Goal: Share content: Share content

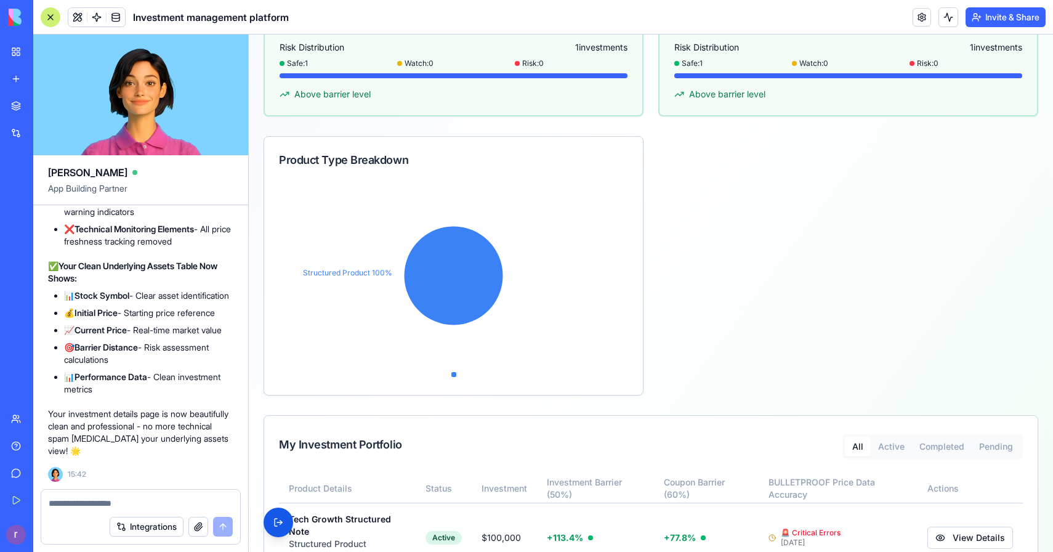
scroll to position [560, 0]
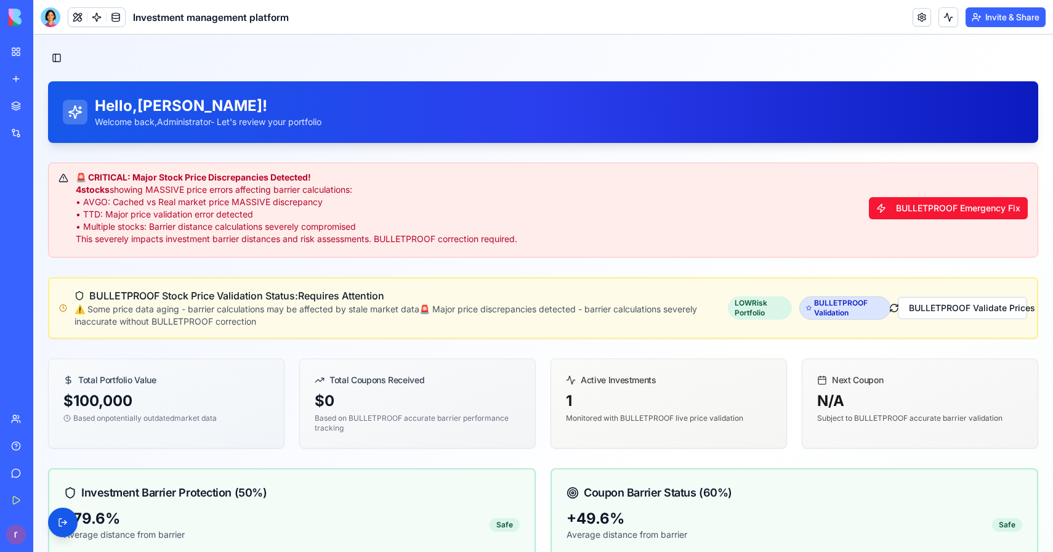
click at [46, 54] on div "My Workspace" at bounding box center [38, 52] width 16 height 12
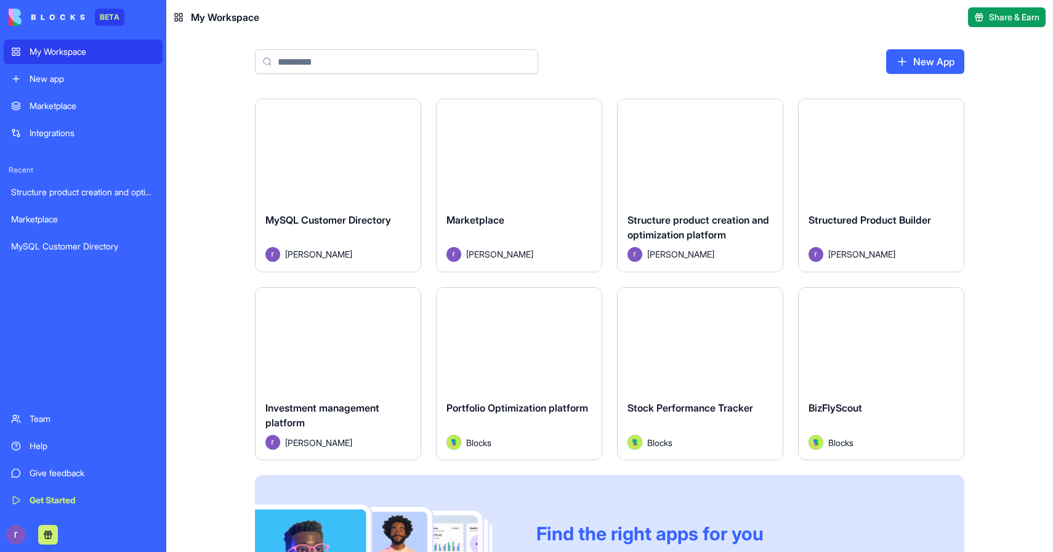
click at [690, 219] on span "Structure product creation and optimization platform" at bounding box center [698, 227] width 142 height 27
click at [698, 161] on button "Launch" at bounding box center [700, 151] width 92 height 25
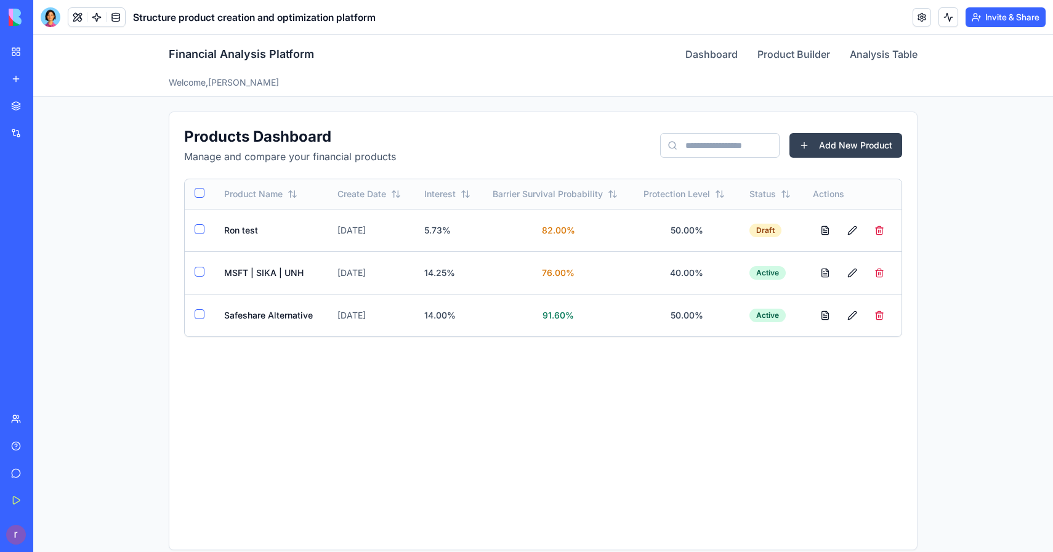
click at [1003, 17] on button "Invite & Share" at bounding box center [1005, 17] width 80 height 20
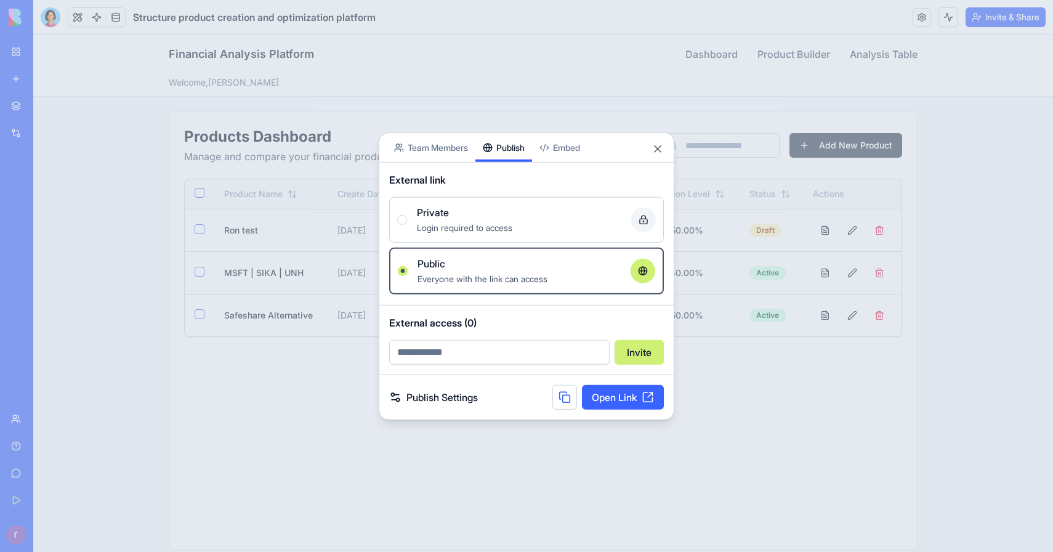
click at [485, 155] on button "Publish" at bounding box center [503, 147] width 57 height 29
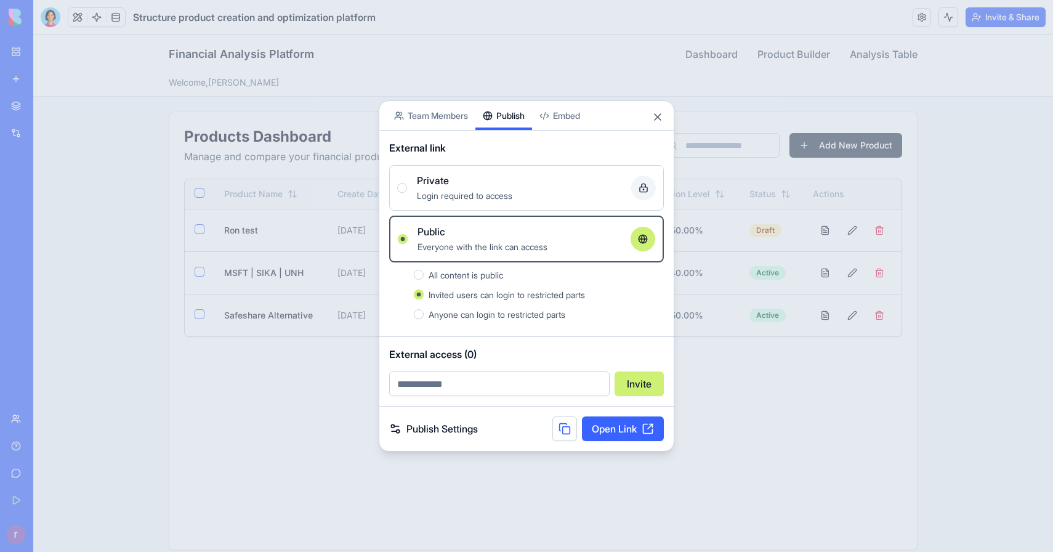
click at [627, 424] on link "Open Link" at bounding box center [623, 428] width 82 height 25
click at [66, 70] on div at bounding box center [526, 276] width 1053 height 552
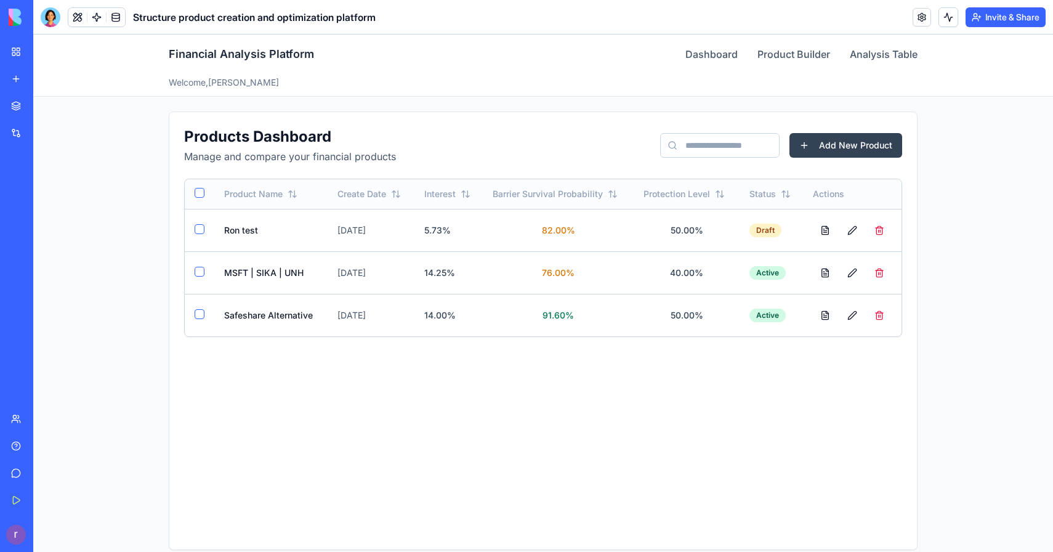
click at [53, 225] on link "Marketplace" at bounding box center [28, 219] width 49 height 25
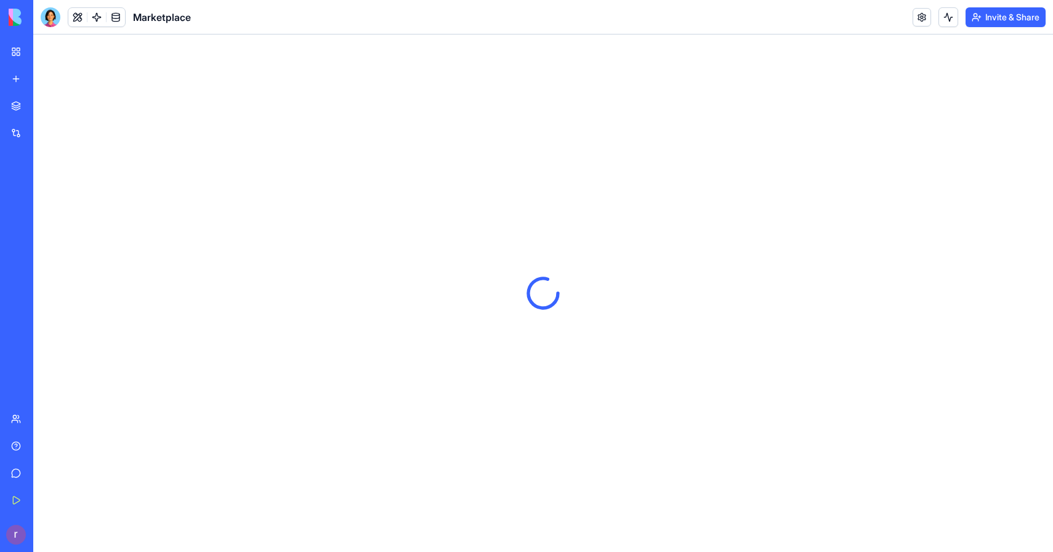
click at [1020, 17] on button "Invite & Share" at bounding box center [1005, 17] width 80 height 20
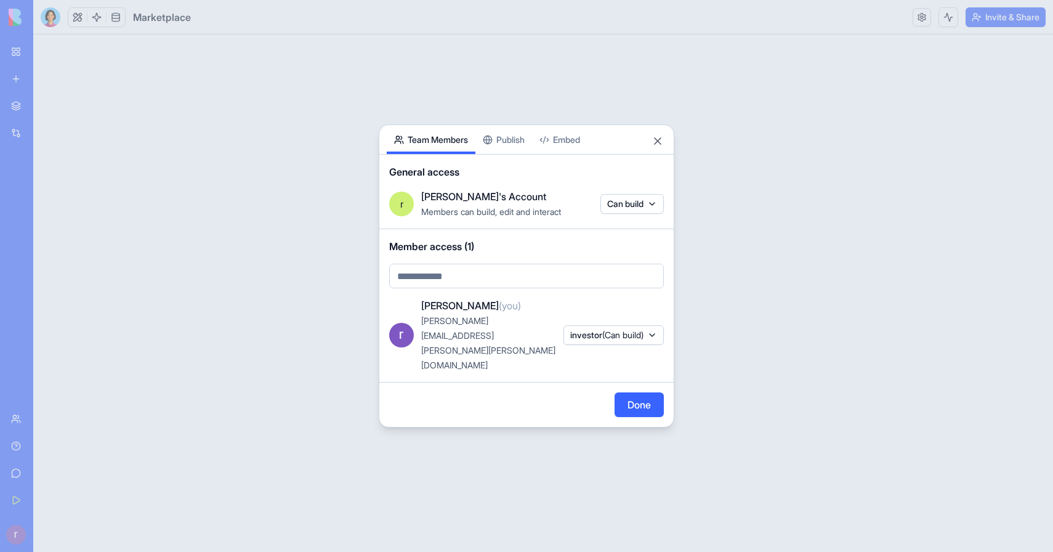
click at [518, 174] on div "Share App Team Members Publish Embed General access r ron's Account Members can…" at bounding box center [526, 275] width 295 height 303
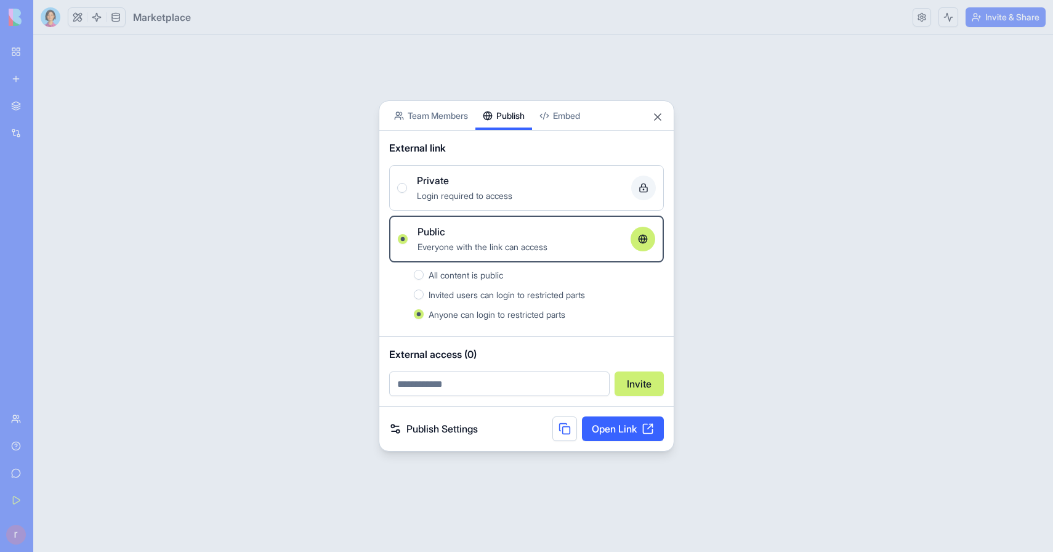
click at [622, 433] on link "Open Link" at bounding box center [623, 428] width 82 height 25
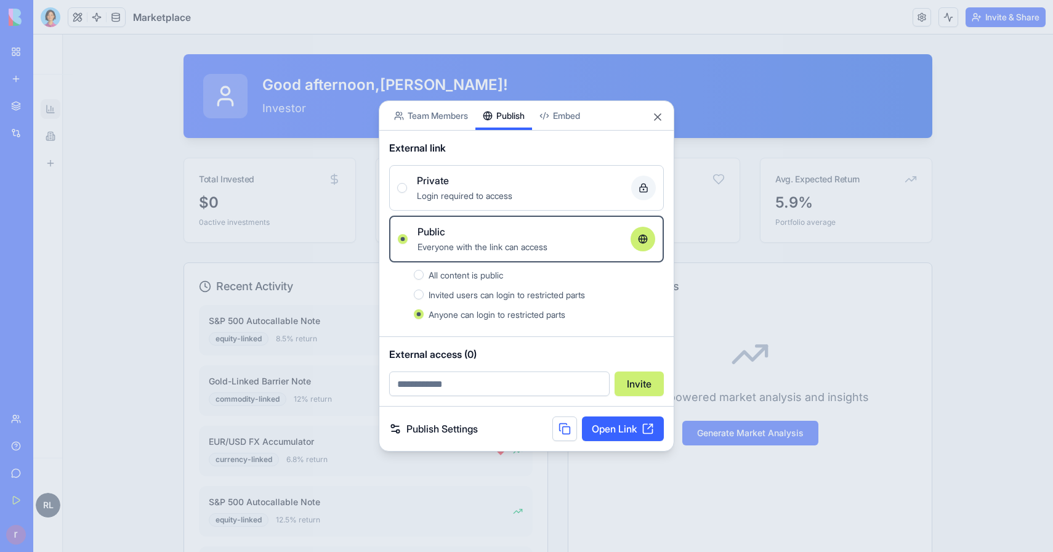
click at [111, 130] on div at bounding box center [526, 276] width 1053 height 552
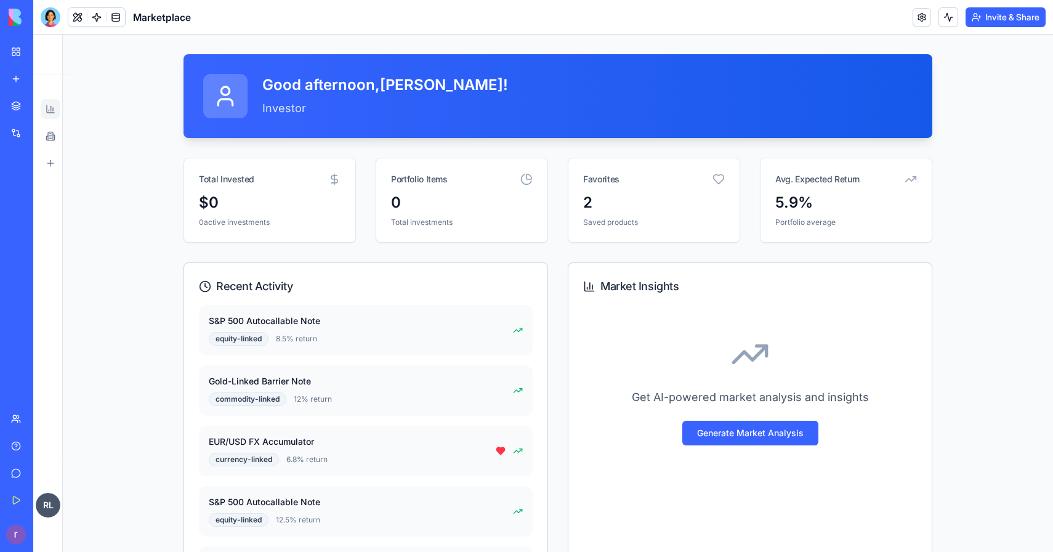
click at [20, 7] on div "BETA" at bounding box center [17, 17] width 26 height 34
click at [21, 10] on img at bounding box center [47, 17] width 76 height 17
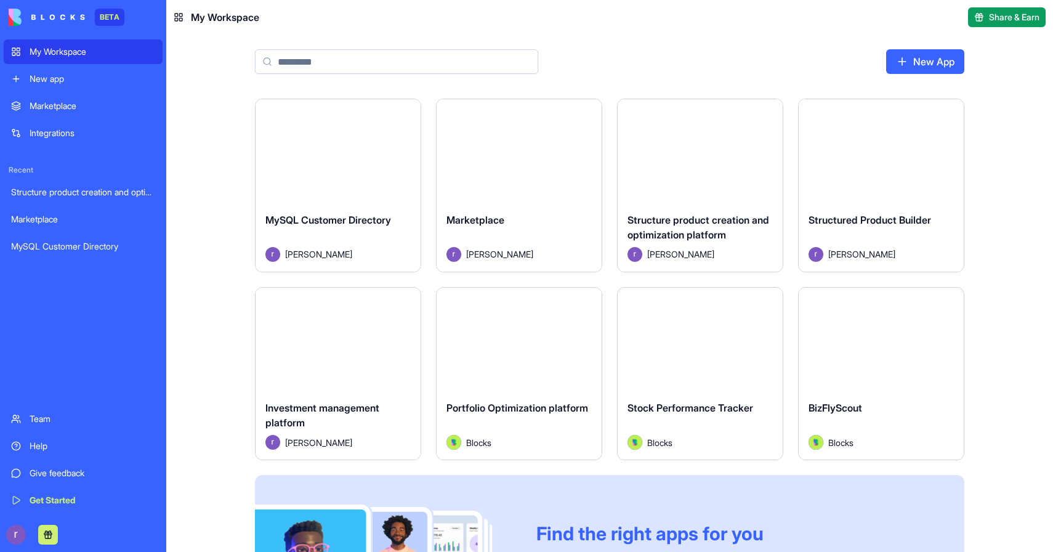
click at [344, 381] on div "Launch" at bounding box center [337, 338] width 165 height 103
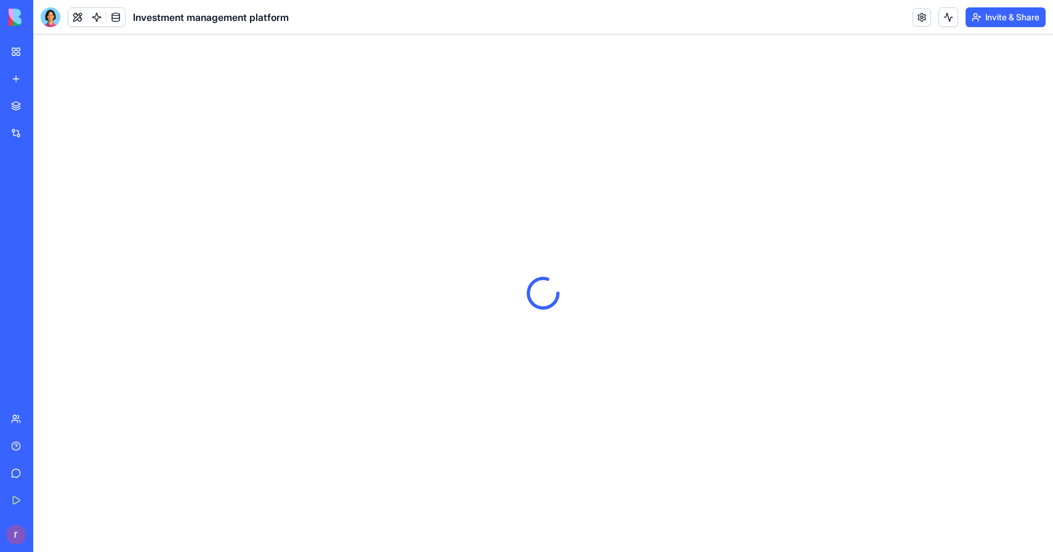
click at [977, 20] on button "Invite & Share" at bounding box center [1005, 17] width 80 height 20
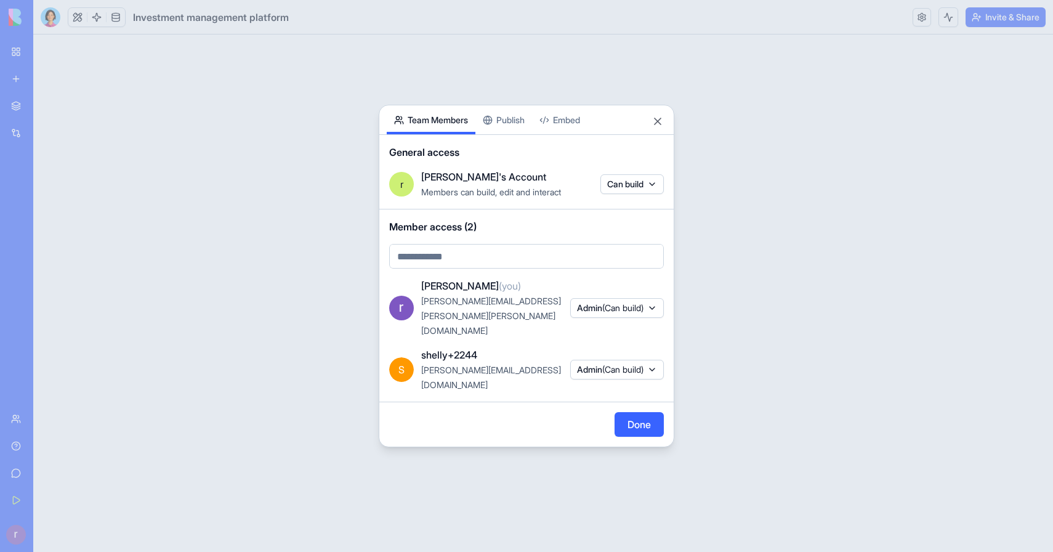
click at [493, 148] on div "Share App Team Members Publish Embed General access r ron's Account Members can…" at bounding box center [526, 276] width 295 height 342
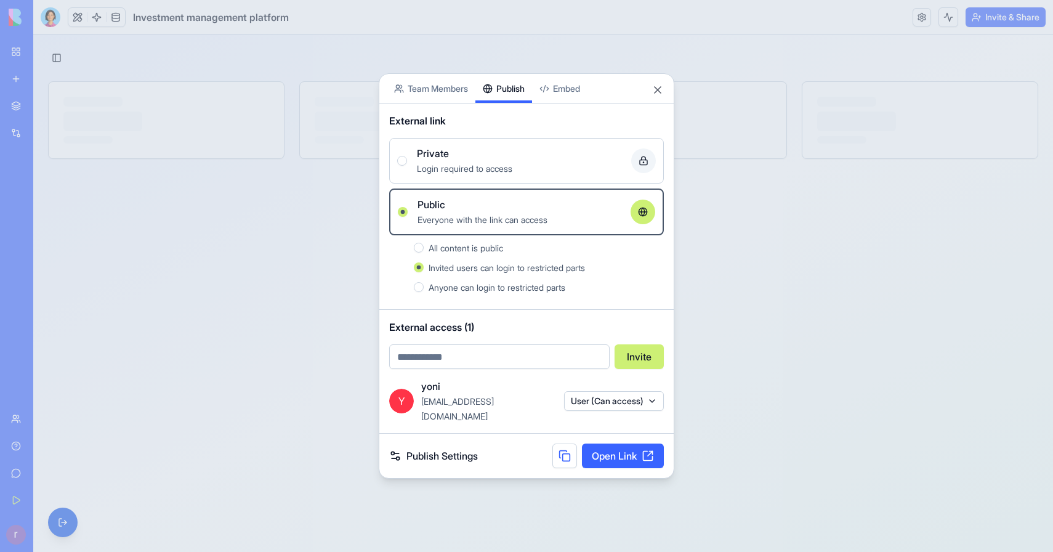
click at [620, 444] on link "Open Link" at bounding box center [623, 455] width 82 height 25
